Goal: Check status

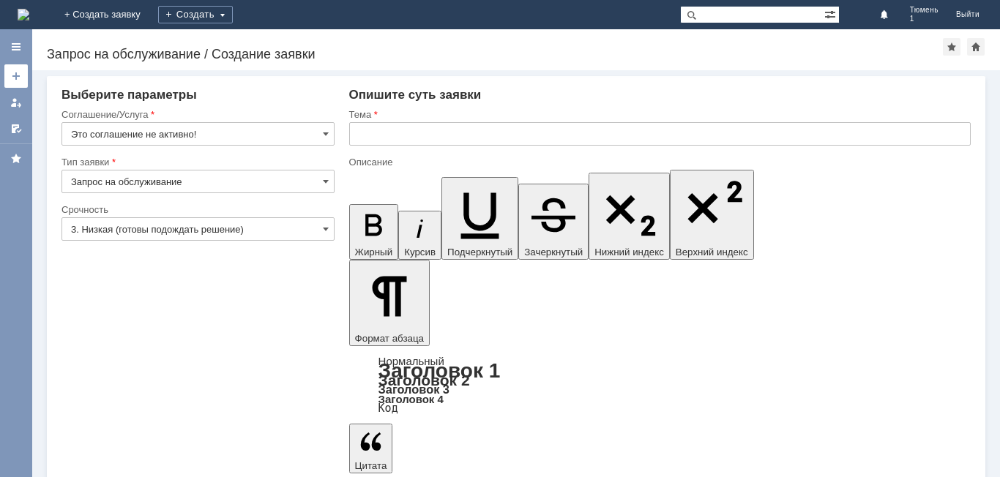
click at [24, 84] on link at bounding box center [15, 75] width 23 height 23
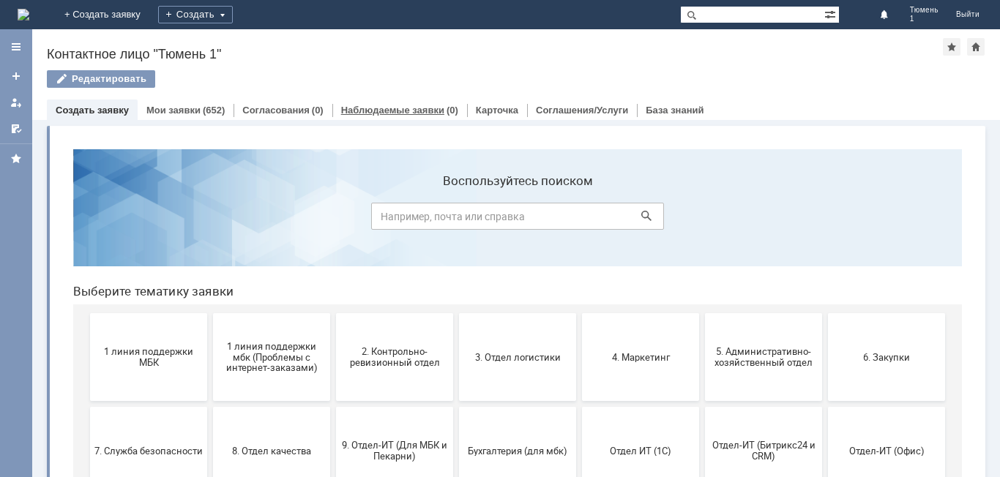
click at [351, 111] on link "Наблюдаемые заявки" at bounding box center [392, 110] width 103 height 11
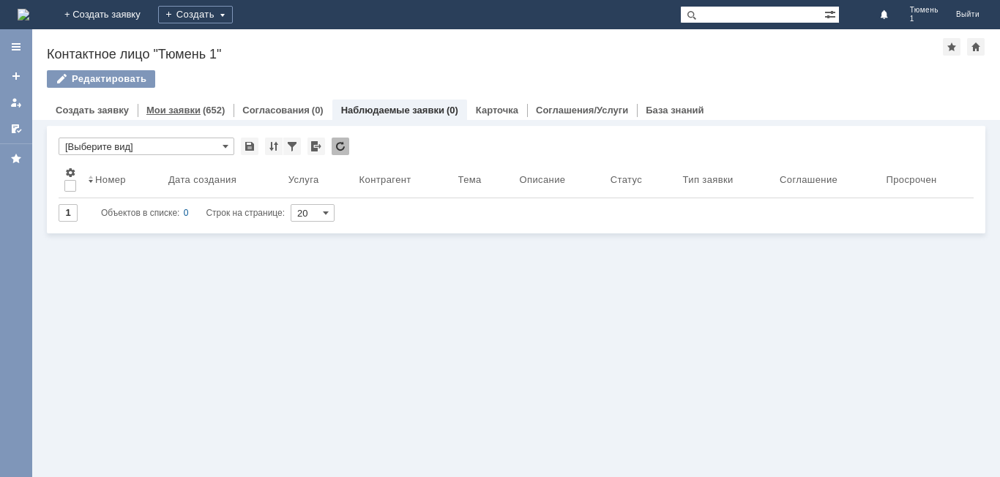
click at [184, 107] on link "Мои заявки" at bounding box center [173, 110] width 54 height 11
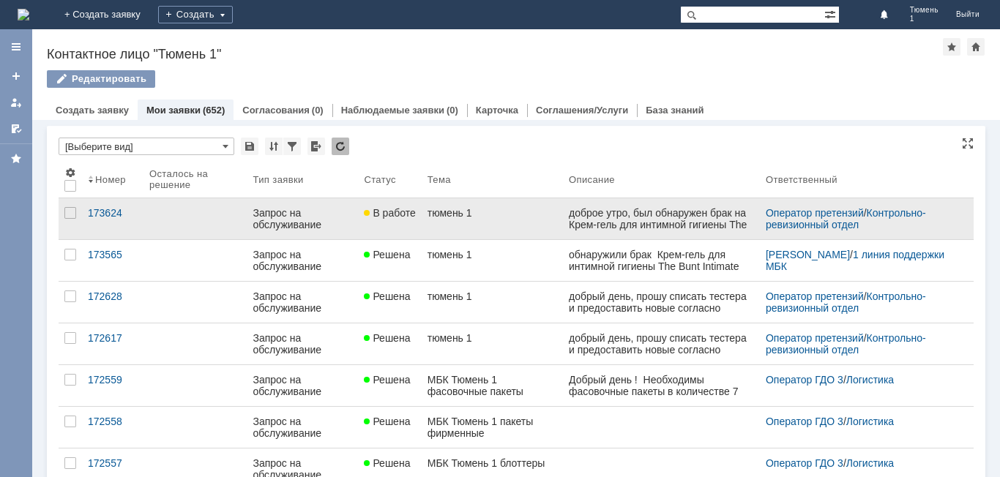
click at [554, 222] on link "тюмень 1" at bounding box center [492, 218] width 141 height 41
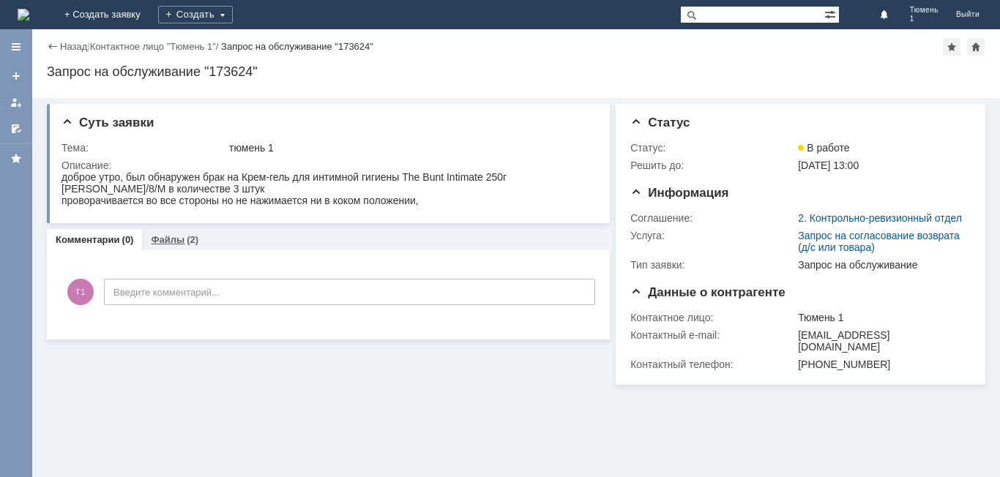
click at [187, 237] on div "(2)" at bounding box center [193, 239] width 12 height 11
